Goal: Transaction & Acquisition: Register for event/course

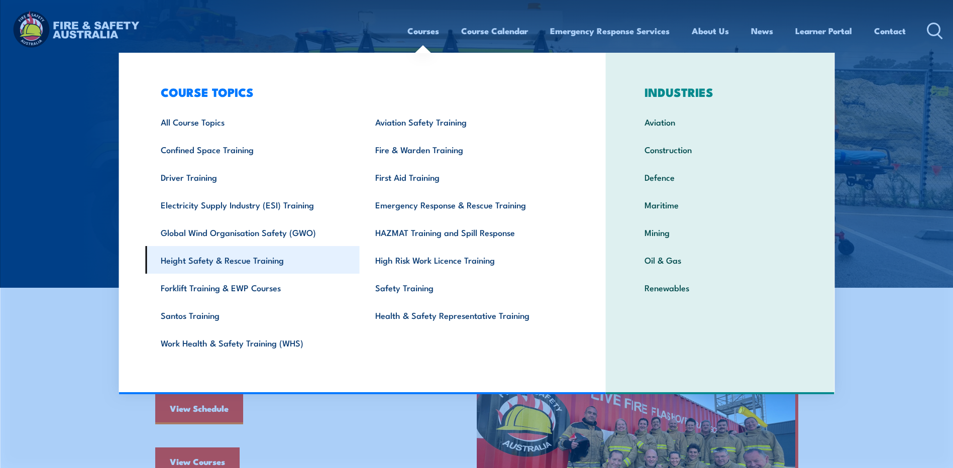
click at [219, 265] on link "Height Safety & Rescue Training" at bounding box center [252, 260] width 215 height 28
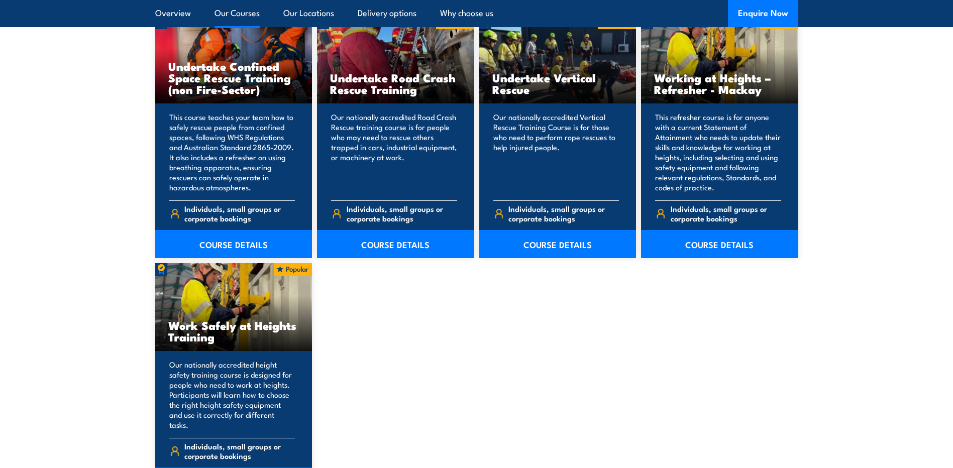
scroll to position [1257, 0]
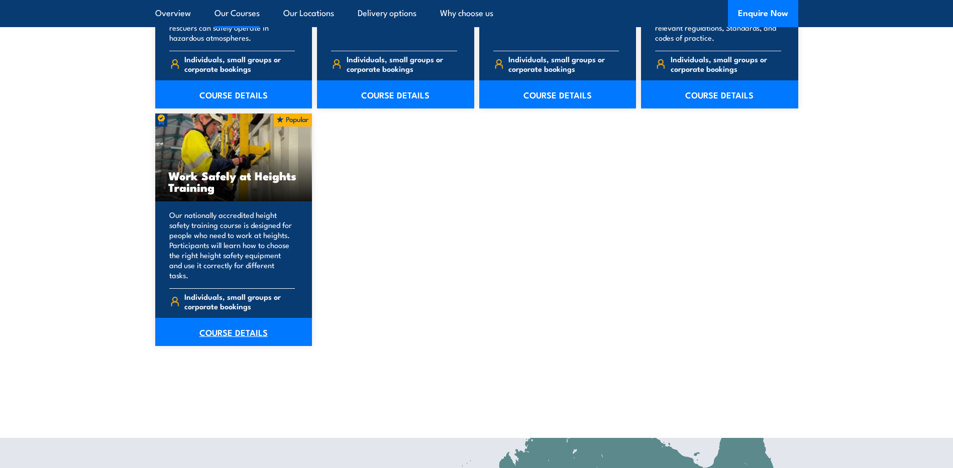
click at [229, 320] on link "COURSE DETAILS" at bounding box center [233, 332] width 157 height 28
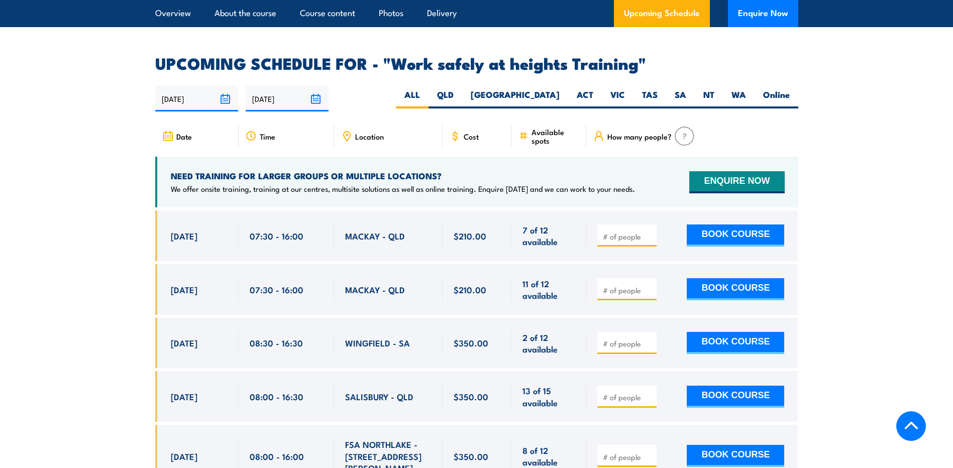
scroll to position [1558, 0]
click at [610, 89] on label "VIC" at bounding box center [618, 99] width 32 height 20
click at [625, 89] on input "VIC" at bounding box center [628, 92] width 7 height 7
radio input "true"
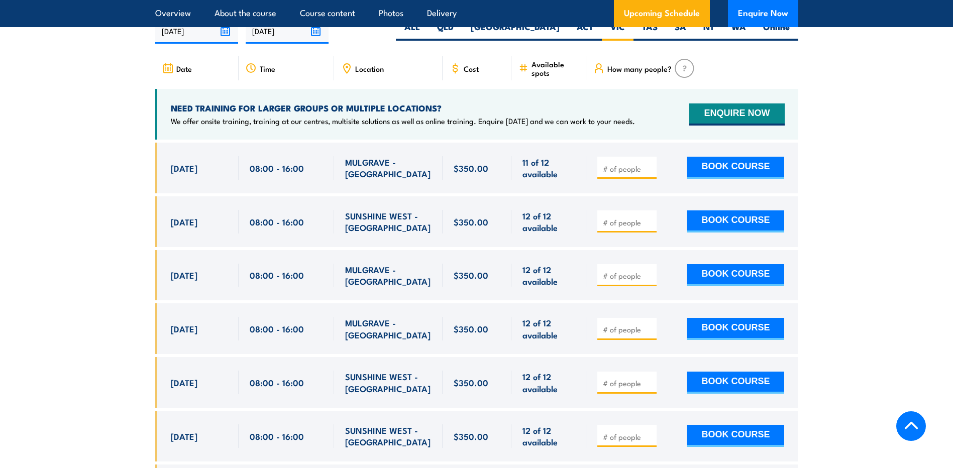
scroll to position [1650, 0]
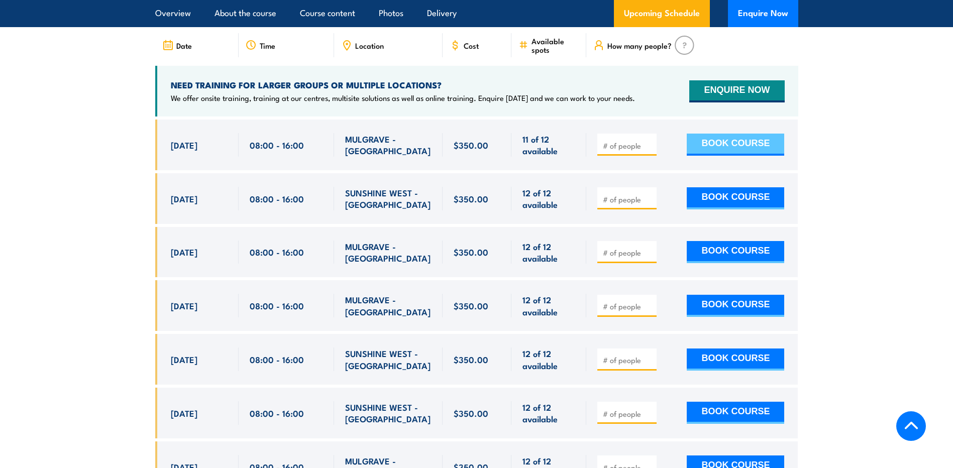
click at [725, 134] on button "BOOK COURSE" at bounding box center [736, 145] width 98 height 22
type input "1"
click at [715, 134] on button "BOOK COURSE" at bounding box center [736, 145] width 98 height 22
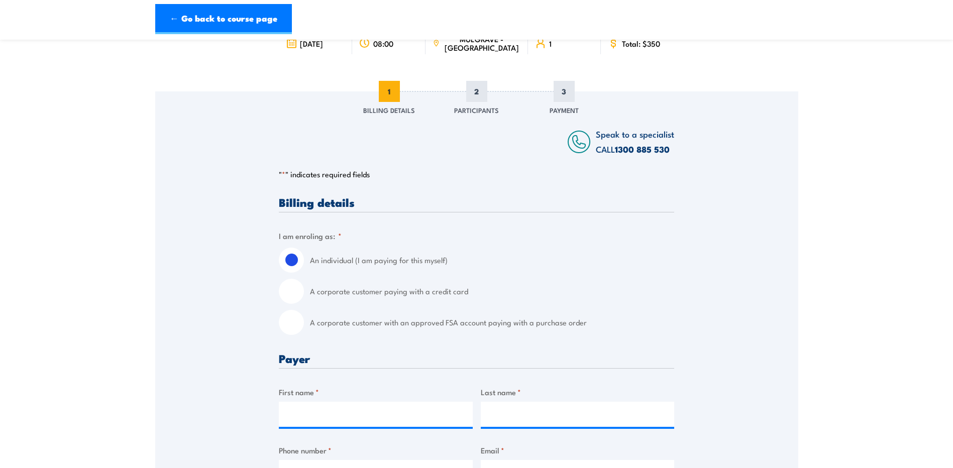
scroll to position [101, 0]
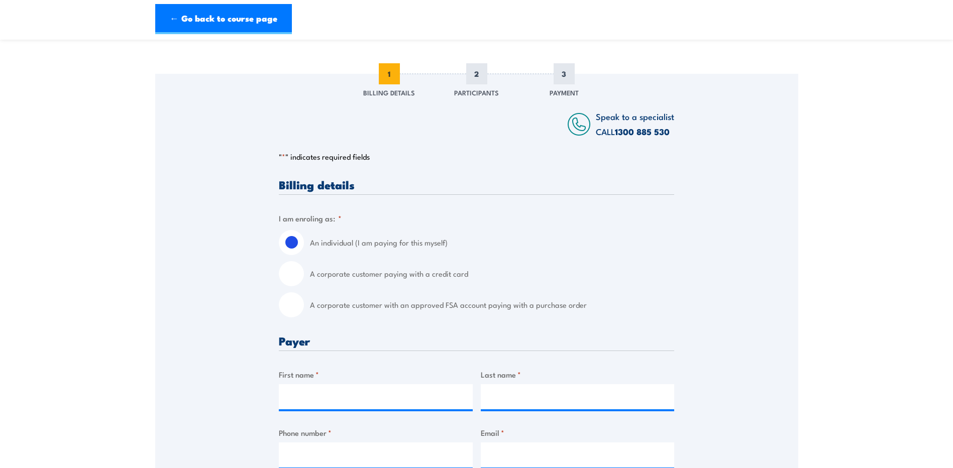
click at [292, 304] on input "A corporate customer with an approved FSA account paying with a purchase order" at bounding box center [291, 305] width 25 height 25
radio input "true"
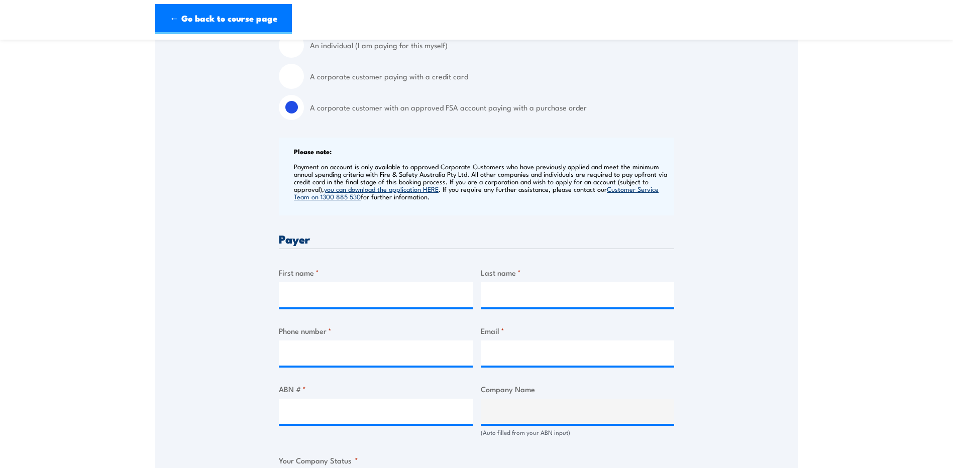
scroll to position [352, 0]
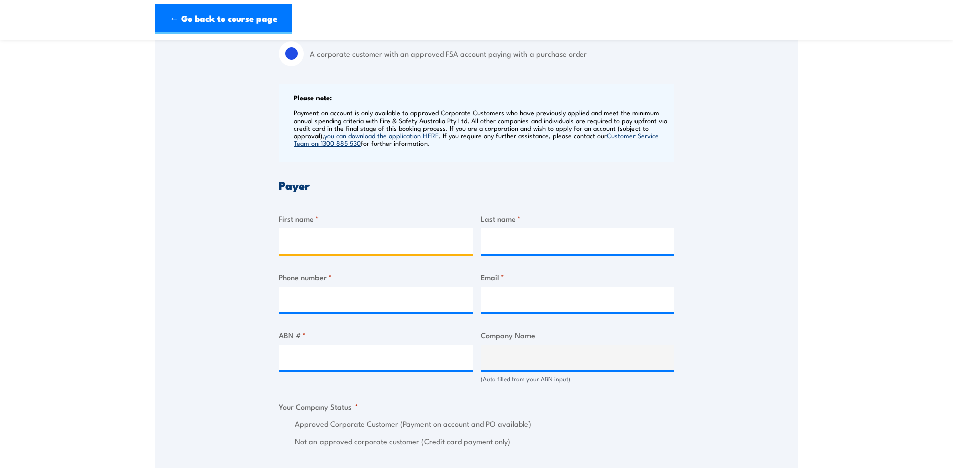
click at [337, 246] on input "First name *" at bounding box center [376, 241] width 194 height 25
click at [356, 244] on input "First name *" at bounding box center [376, 241] width 194 height 25
click at [450, 185] on h3 "Payer" at bounding box center [477, 185] width 396 height 12
click at [341, 239] on input "First name *" at bounding box center [376, 241] width 194 height 25
type input "[PERSON_NAME]"
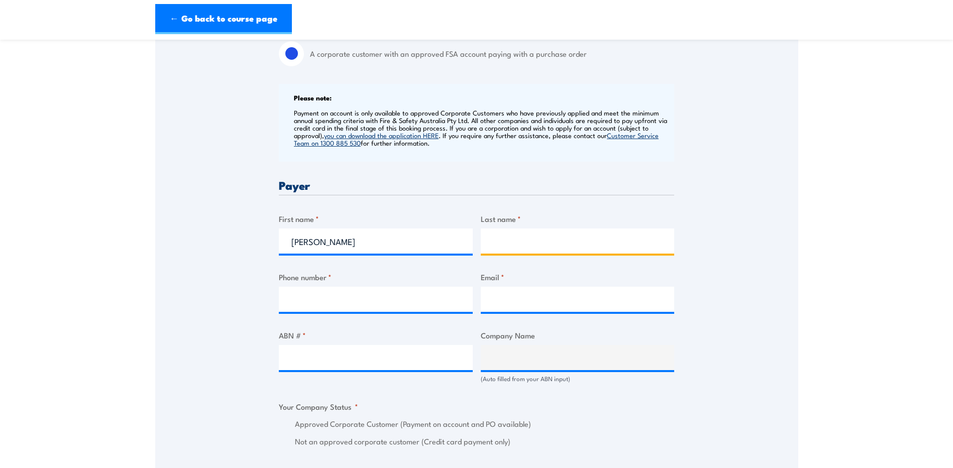
type input "Suda"
type input "0469326316"
type input "[PERSON_NAME][EMAIL_ADDRESS][PERSON_NAME][DOMAIN_NAME]"
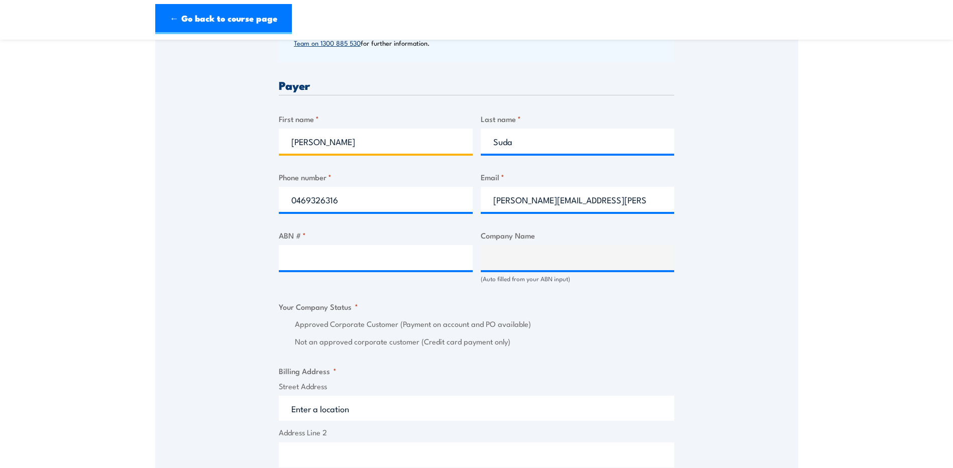
scroll to position [452, 0]
click at [336, 260] on input "ABN # *" at bounding box center [376, 257] width 194 height 25
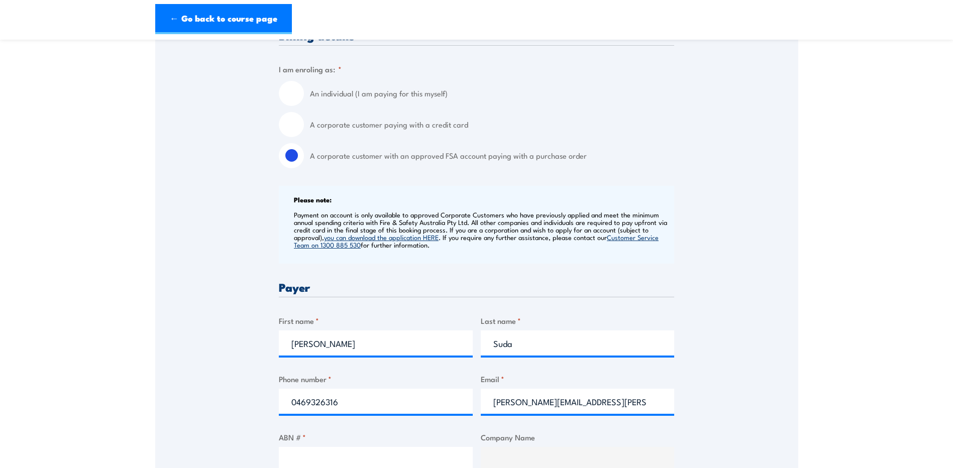
scroll to position [402, 0]
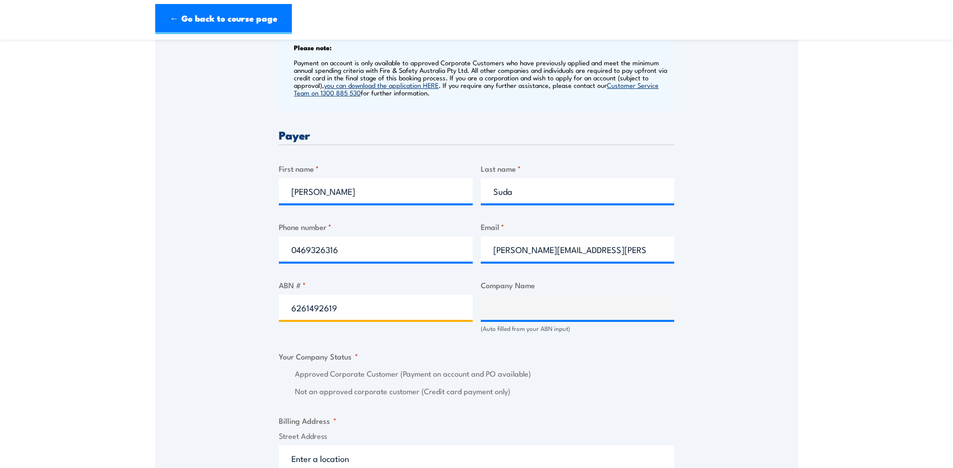
type input "62614926199"
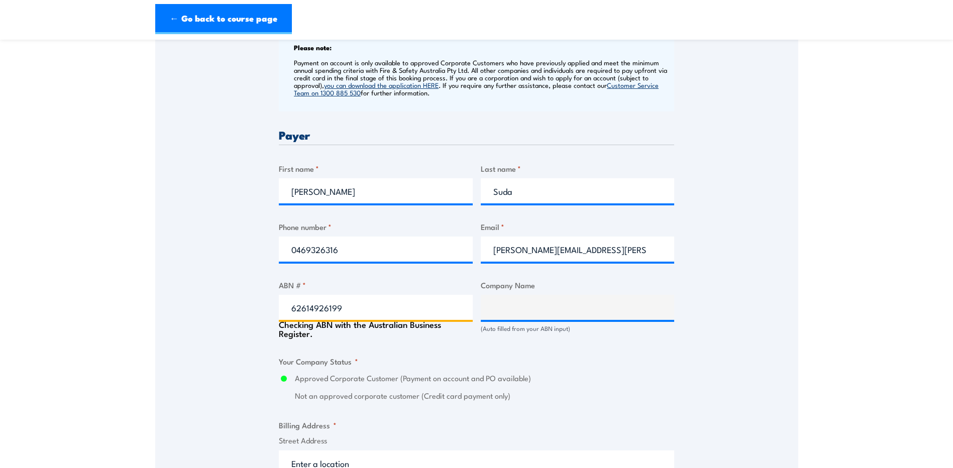
type input "[PERSON_NAME] PPP MAINTENANCE PTY LTD"
radio input "true"
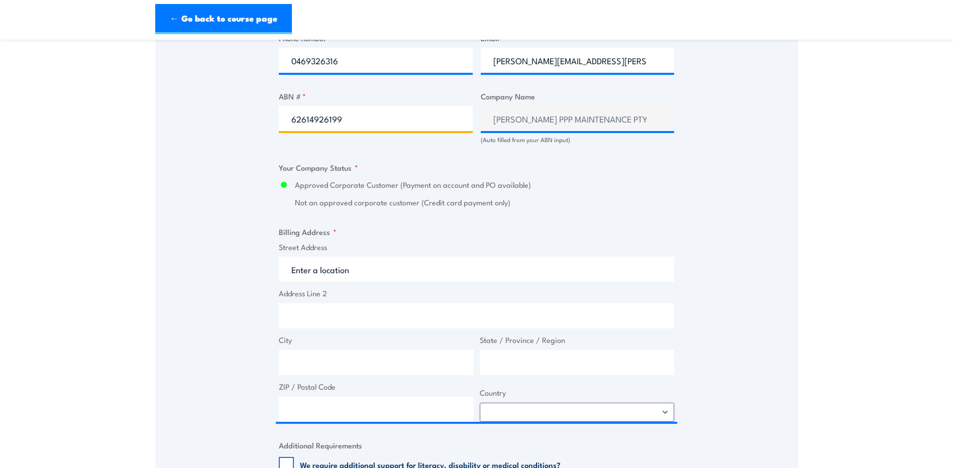
scroll to position [603, 0]
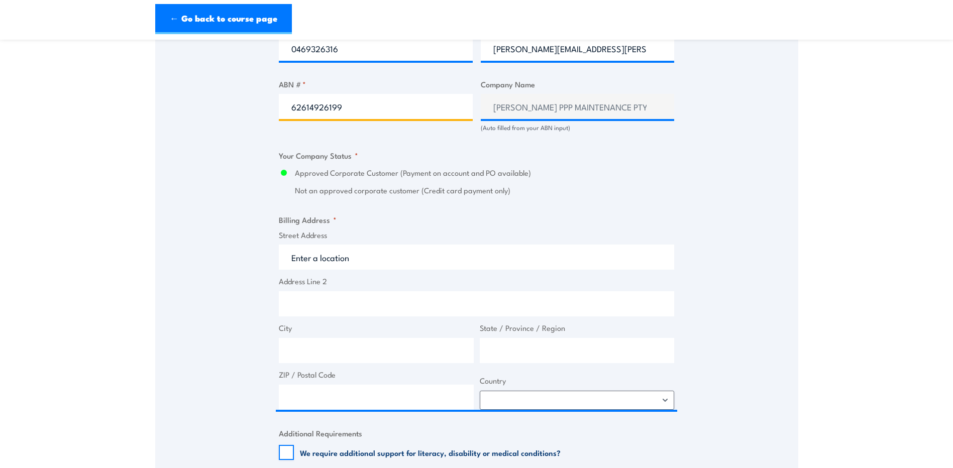
type input "62614926199"
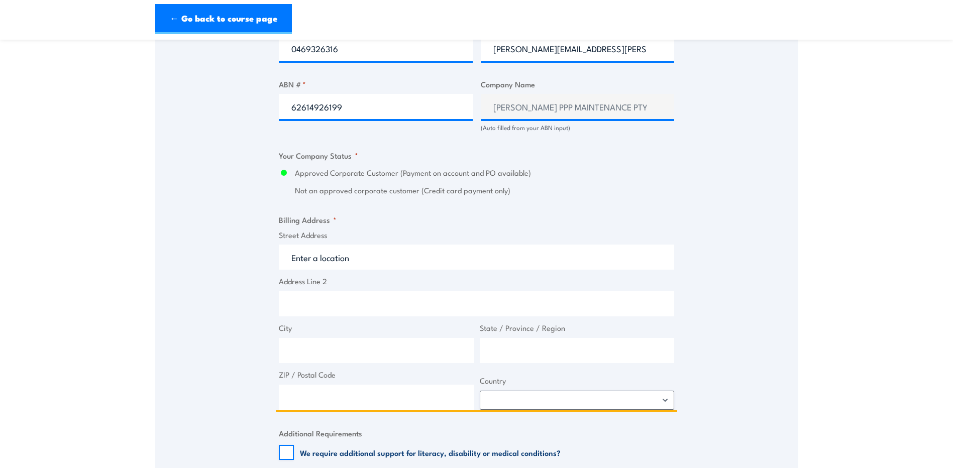
click at [354, 256] on input "Street Address" at bounding box center [477, 257] width 396 height 25
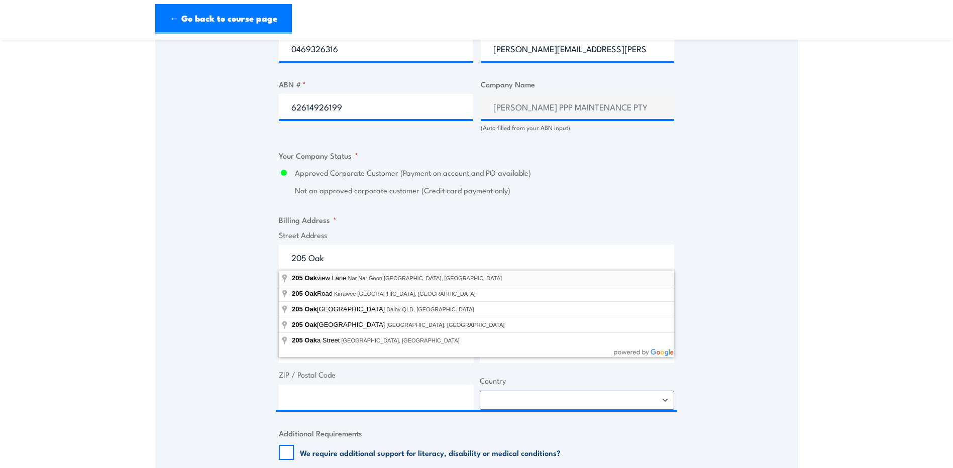
type input "[STREET_ADDRESS]"
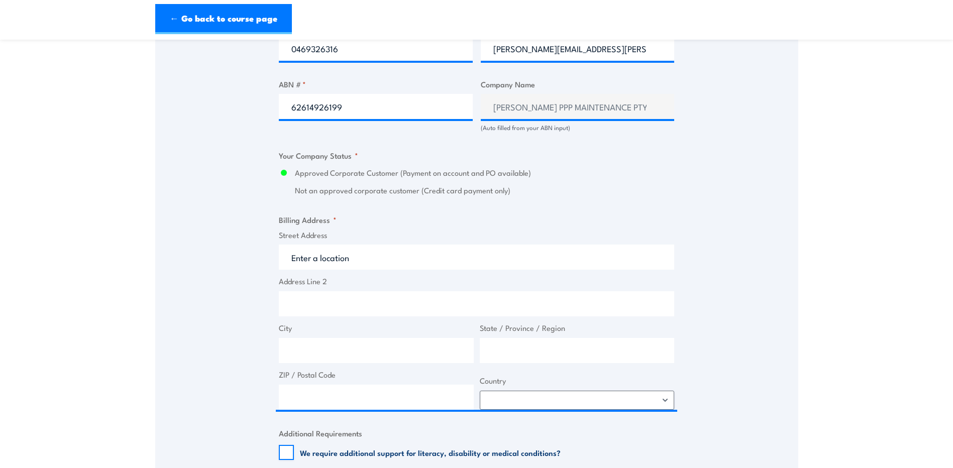
type input "[STREET_ADDRESS]"
type input "Nar Nar Goon"
type input "Victoria"
type input "3812"
select select "[GEOGRAPHIC_DATA]"
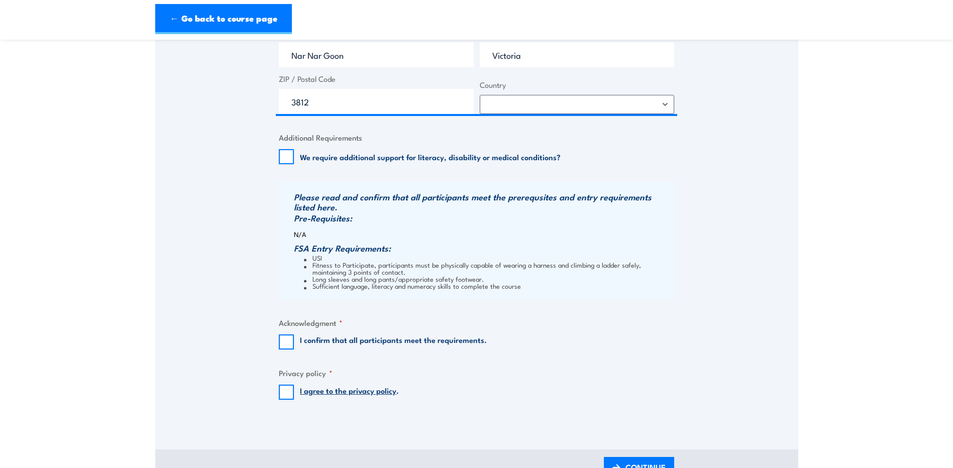
scroll to position [905, 0]
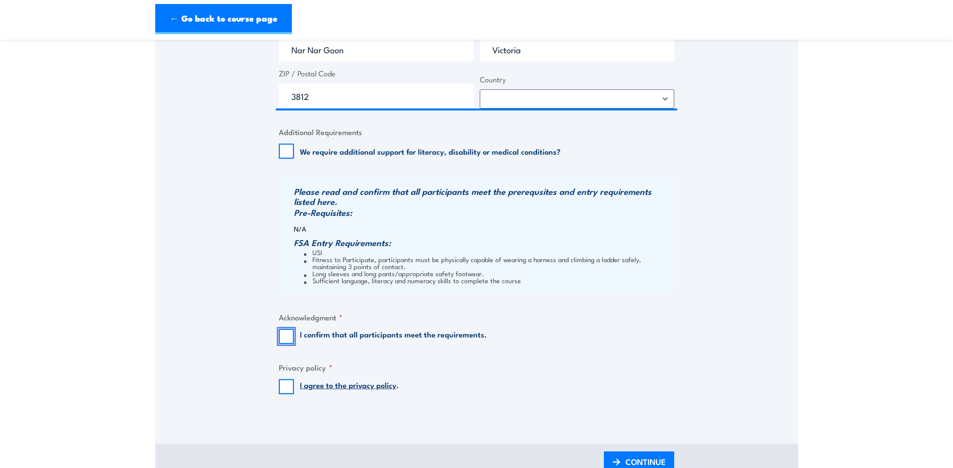
click at [289, 343] on input "I confirm that all participants meet the requirements." at bounding box center [286, 336] width 15 height 15
checkbox input "true"
click at [284, 391] on input "I agree to the privacy policy ." at bounding box center [286, 386] width 15 height 15
checkbox input "true"
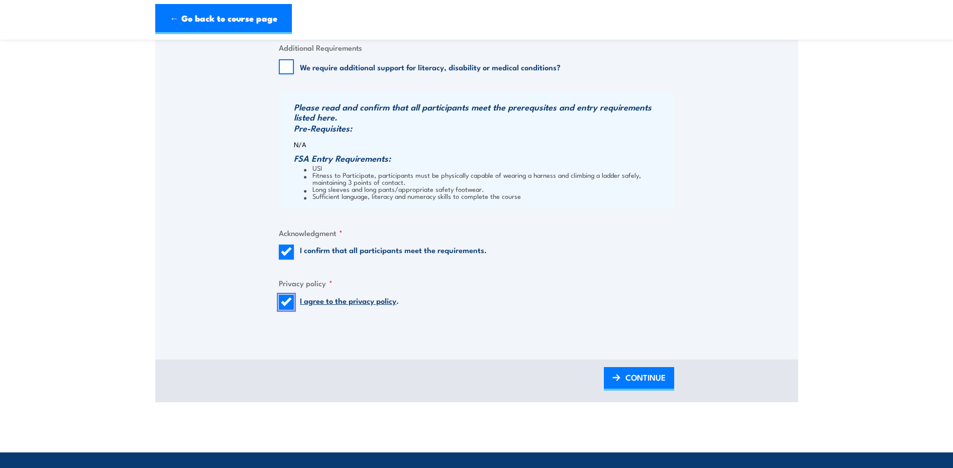
scroll to position [1005, 0]
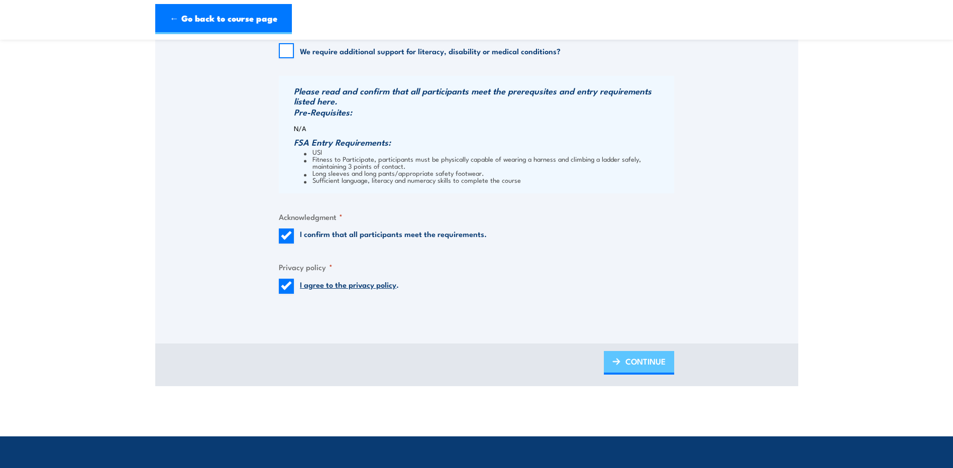
click at [649, 369] on span "CONTINUE" at bounding box center [646, 361] width 40 height 27
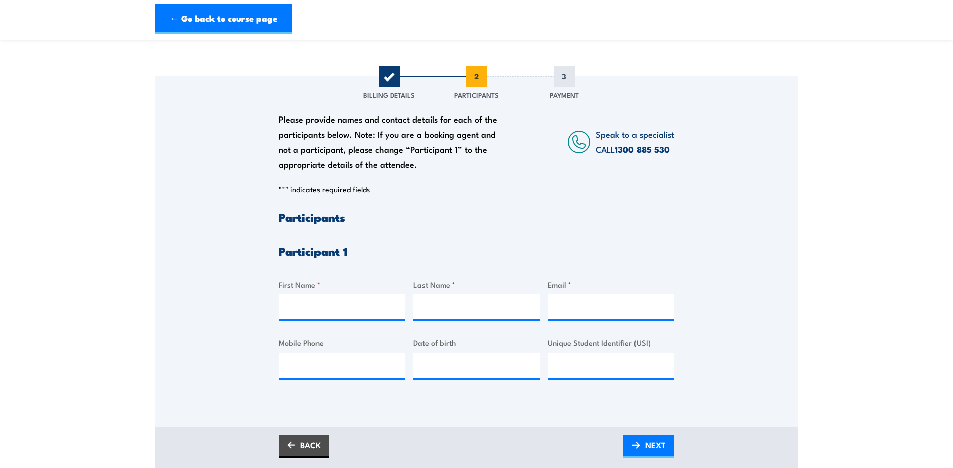
scroll to position [101, 0]
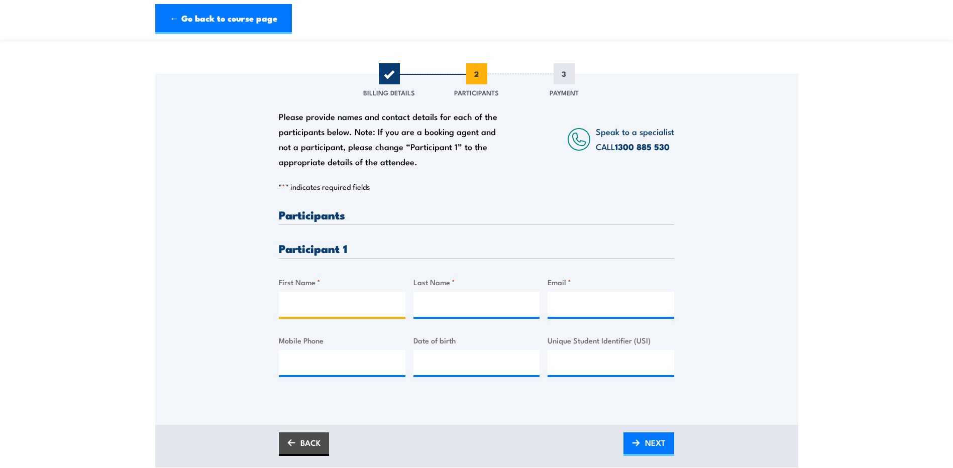
click at [299, 304] on input "First Name *" at bounding box center [342, 304] width 127 height 25
type input "[PERSON_NAME]"
click at [482, 312] on input "Last Name *" at bounding box center [477, 304] width 127 height 25
type input "Vaiano"
drag, startPoint x: 585, startPoint y: 309, endPoint x: 575, endPoint y: 310, distance: 10.1
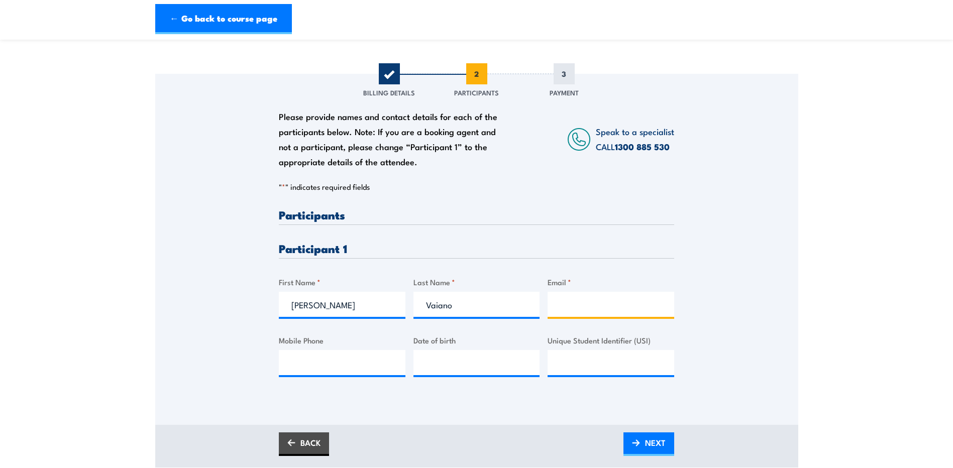
click at [584, 309] on input "Email *" at bounding box center [611, 304] width 127 height 25
paste input "[PERSON_NAME][EMAIL_ADDRESS][PERSON_NAME][DOMAIN_NAME]"
type input "[PERSON_NAME][EMAIL_ADDRESS][PERSON_NAME][DOMAIN_NAME]"
click at [350, 362] on input "Mobile Phone" at bounding box center [342, 362] width 127 height 25
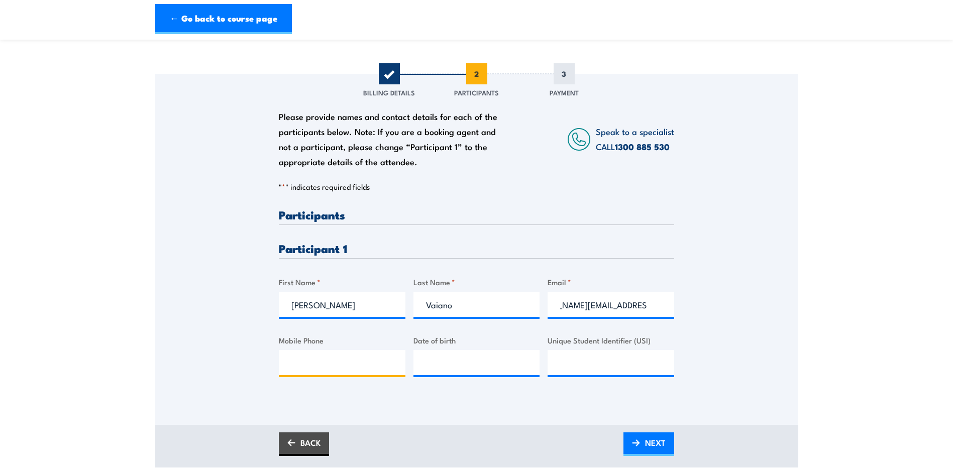
scroll to position [0, 0]
drag, startPoint x: 902, startPoint y: 121, endPoint x: 800, endPoint y: 42, distance: 129.0
click at [899, 121] on section "Work safely at heights Training [DATE] 1" at bounding box center [476, 209] width 953 height 518
click at [326, 359] on input "Mobile Phone" at bounding box center [342, 362] width 127 height 25
paste input "431013070"
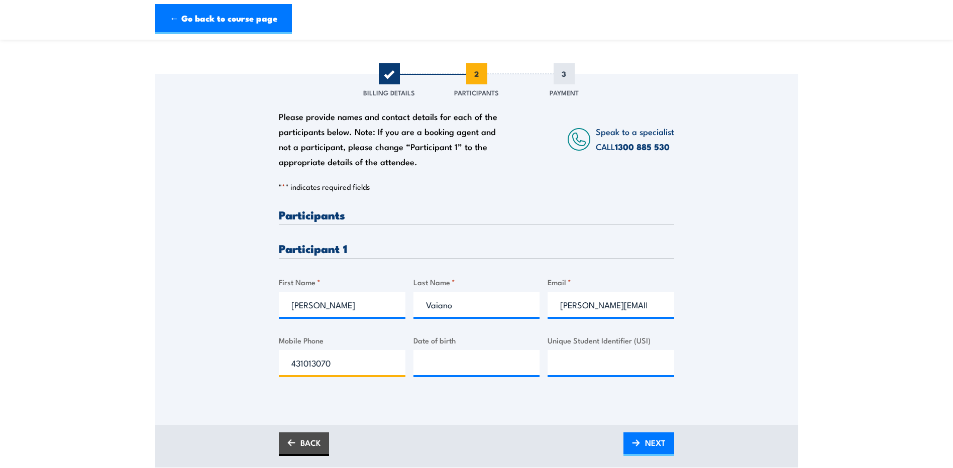
click at [291, 367] on input "431013070" at bounding box center [342, 362] width 127 height 25
type input "0431013070"
type input "__/__/____"
click at [444, 368] on input "__/__/____" at bounding box center [477, 362] width 127 height 25
type input "[DATE]"
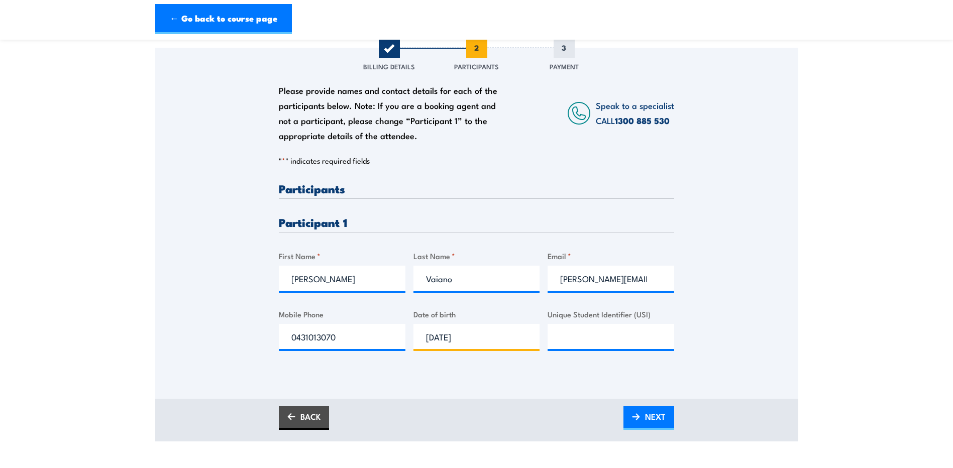
scroll to position [151, 0]
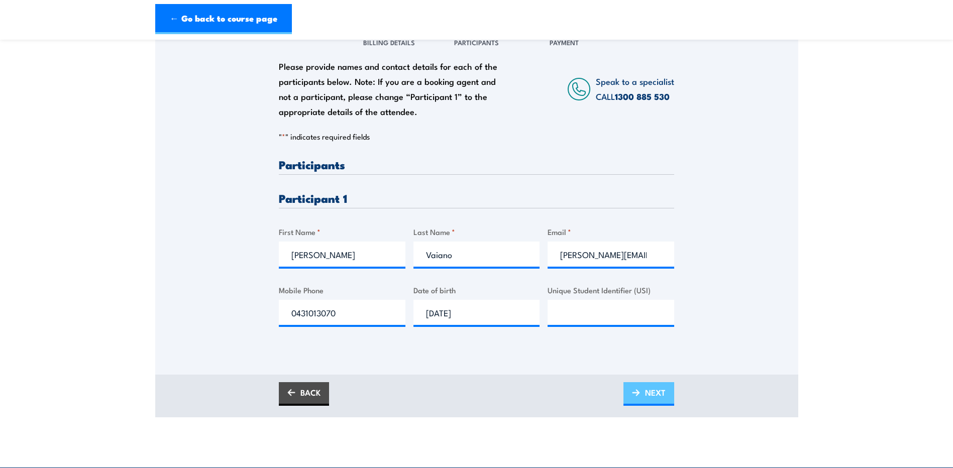
click at [649, 399] on span "NEXT" at bounding box center [655, 392] width 21 height 27
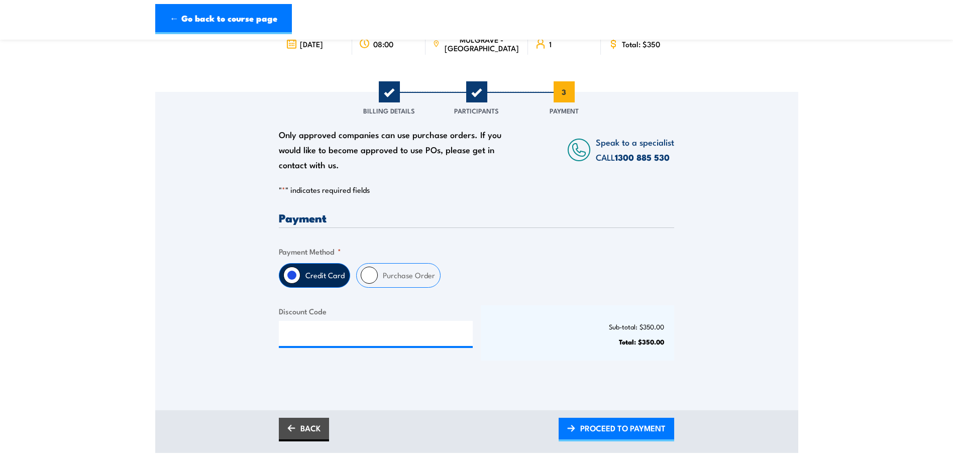
scroll to position [101, 0]
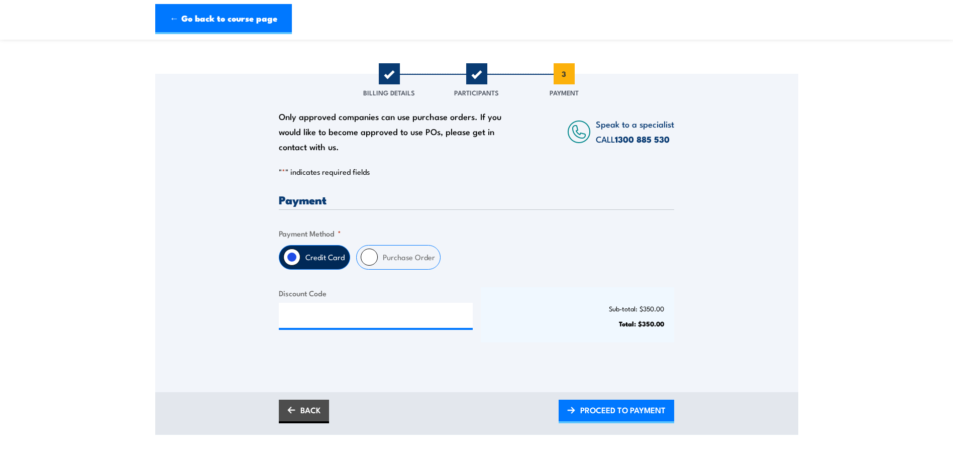
click at [369, 260] on input "Purchase Order" at bounding box center [369, 257] width 17 height 17
radio input "true"
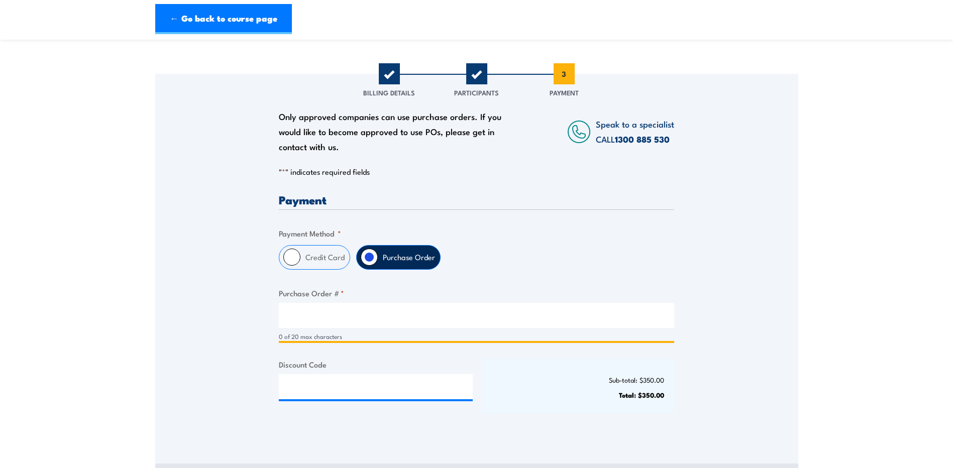
click at [359, 309] on input "Purchase Order # *" at bounding box center [477, 315] width 396 height 25
type input "TBA"
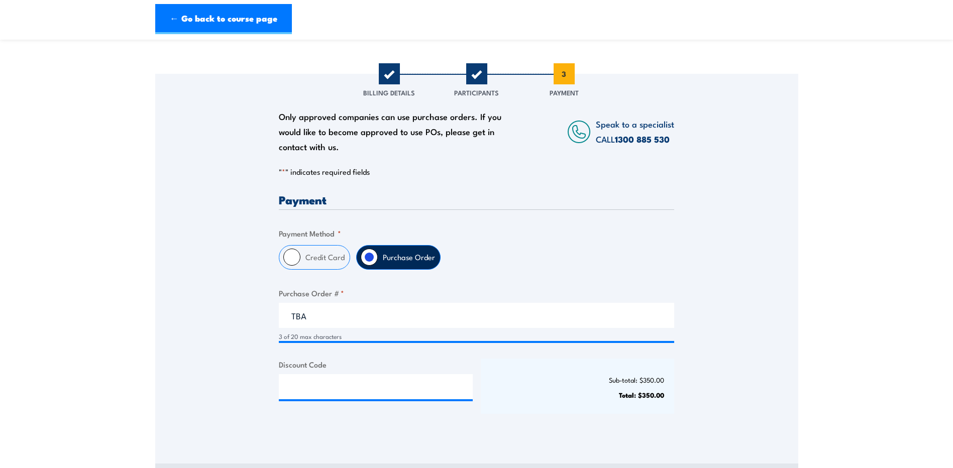
click at [518, 389] on div "Sub-total: $350.00 Total: $350.00" at bounding box center [578, 386] width 194 height 55
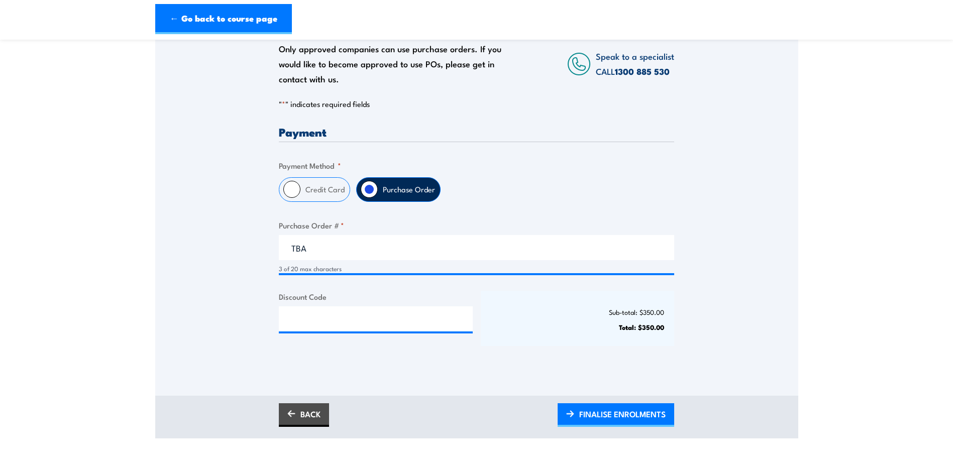
scroll to position [302, 0]
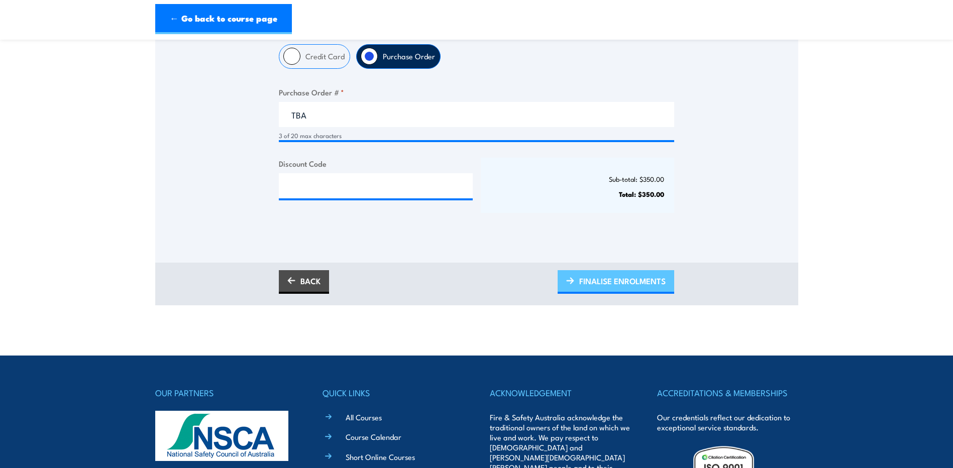
click at [630, 281] on span "FINALISE ENROLMENTS" at bounding box center [623, 281] width 86 height 27
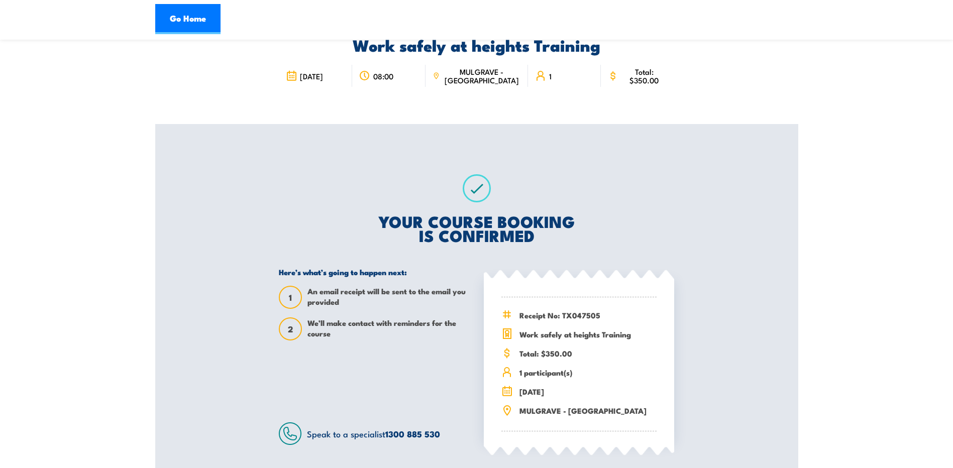
scroll to position [101, 0]
